Goal: Information Seeking & Learning: Learn about a topic

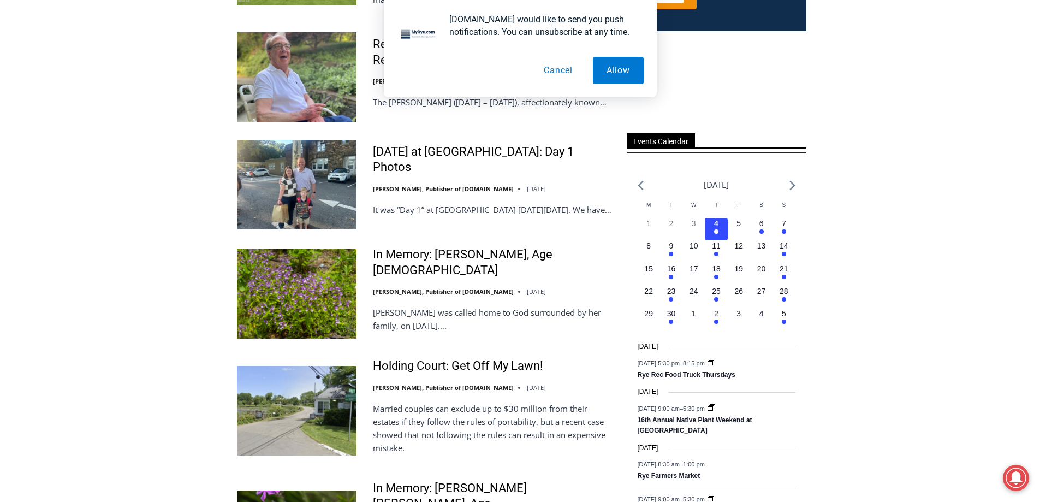
scroll to position [710, 0]
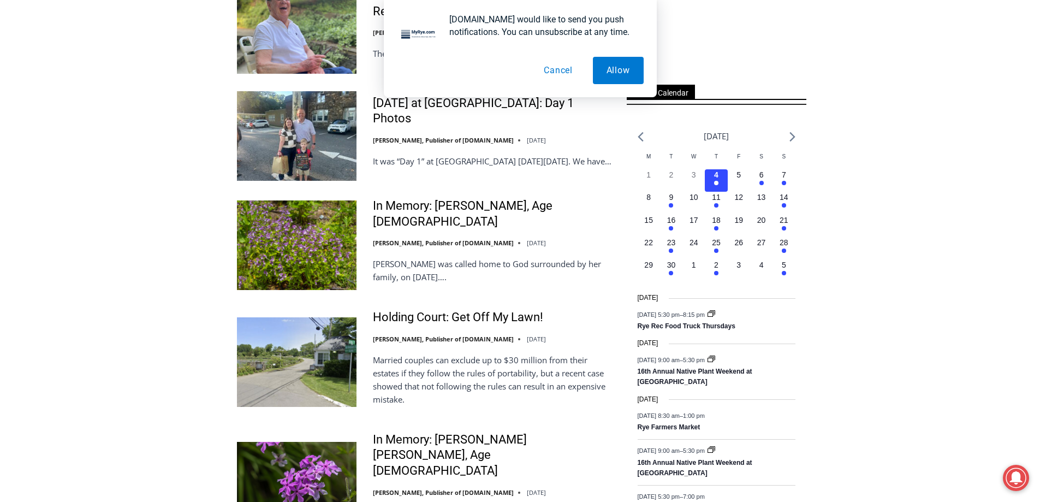
click at [562, 78] on button "Cancel" at bounding box center [558, 70] width 56 height 27
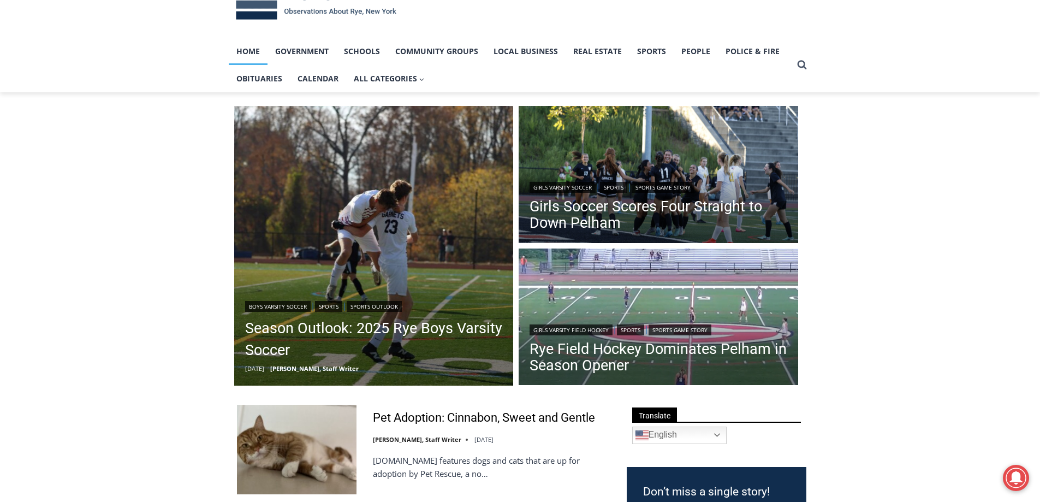
scroll to position [0, 0]
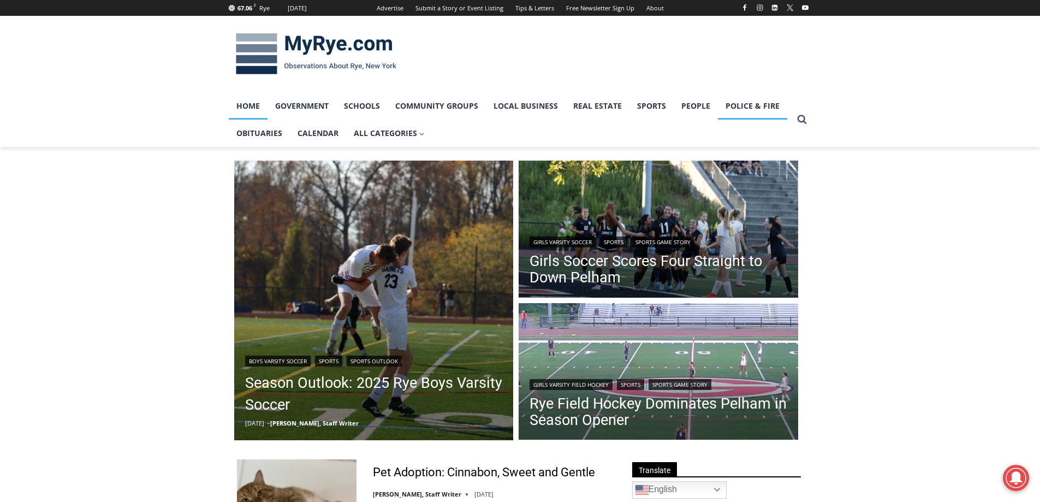
click at [752, 109] on link "Police & Fire" at bounding box center [752, 105] width 69 height 27
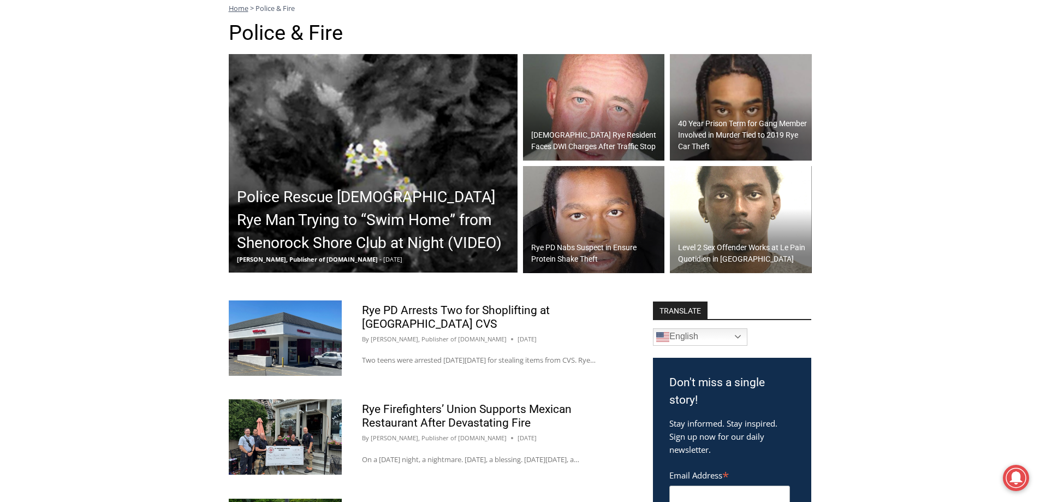
scroll to position [164, 0]
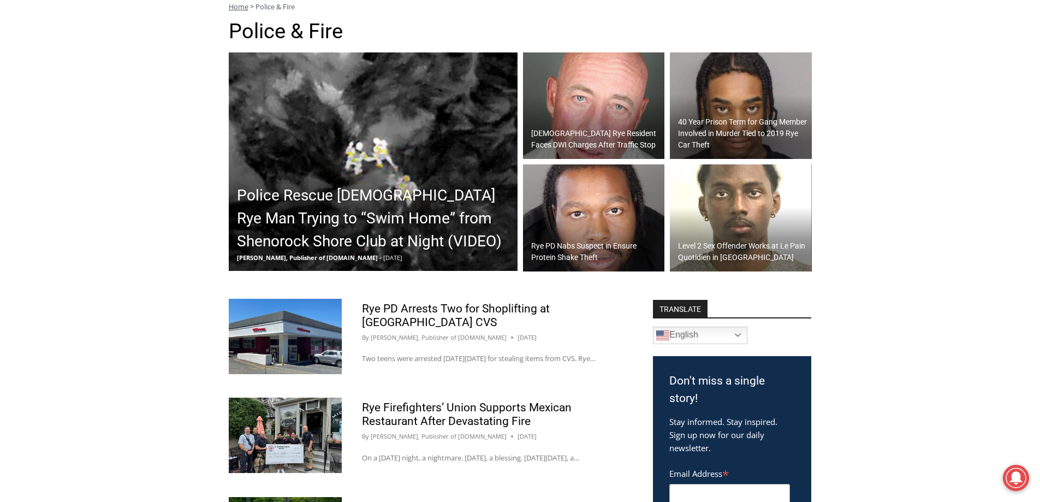
click at [745, 119] on h2 "40 Year Prison Term for Gang Member Involved in Murder Tied to 2019 Rye Car The…" at bounding box center [743, 133] width 131 height 34
click at [370, 199] on h2 "Police Rescue 51 Year Old Rye Man Trying to “Swim Home” from Shenorock Shore Cl…" at bounding box center [376, 218] width 278 height 69
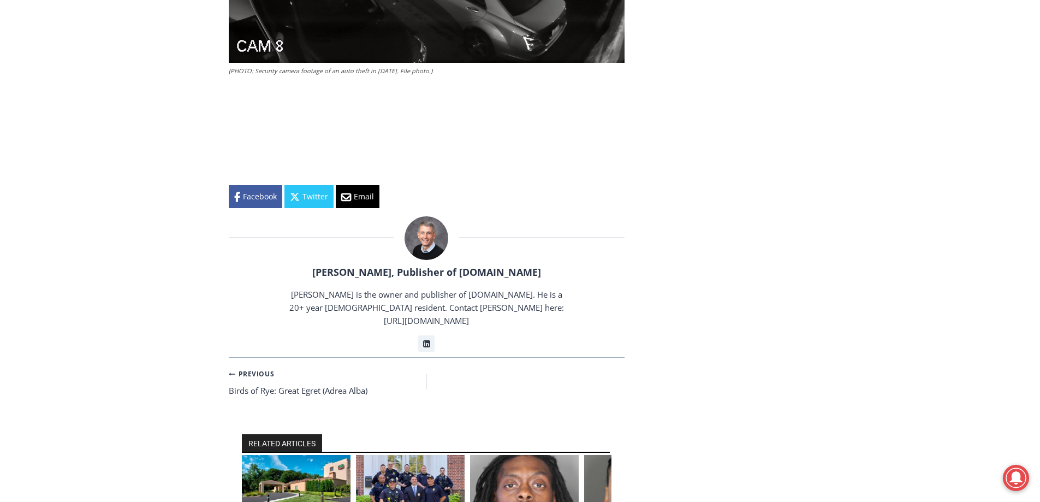
scroll to position [1146, 0]
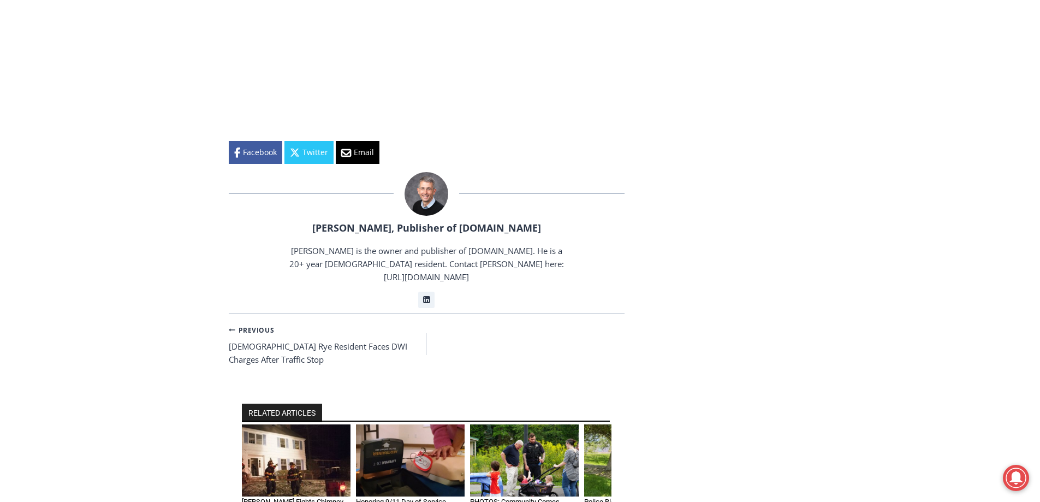
scroll to position [1528, 0]
